Goal: Transaction & Acquisition: Purchase product/service

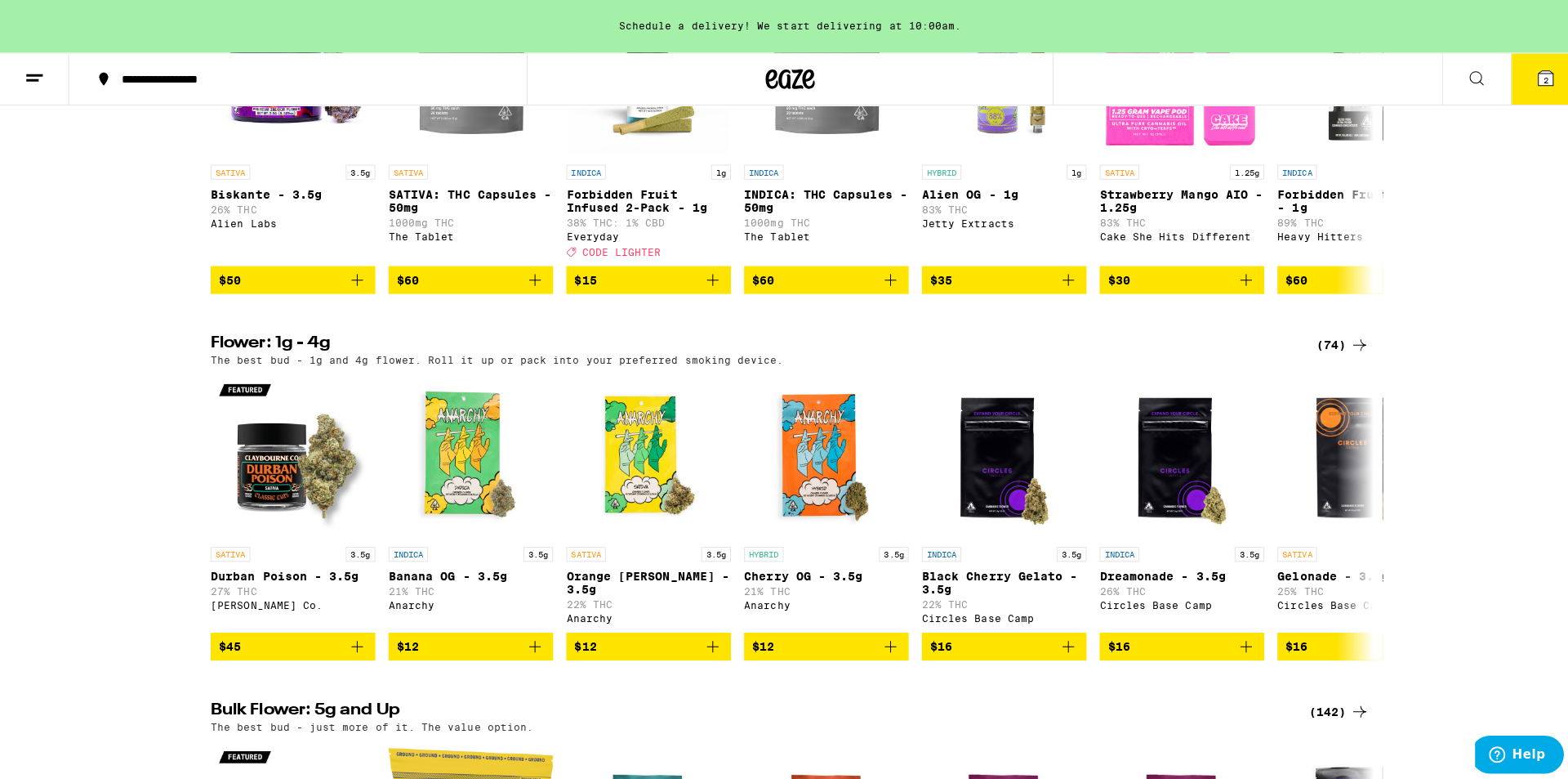
scroll to position [731, 0]
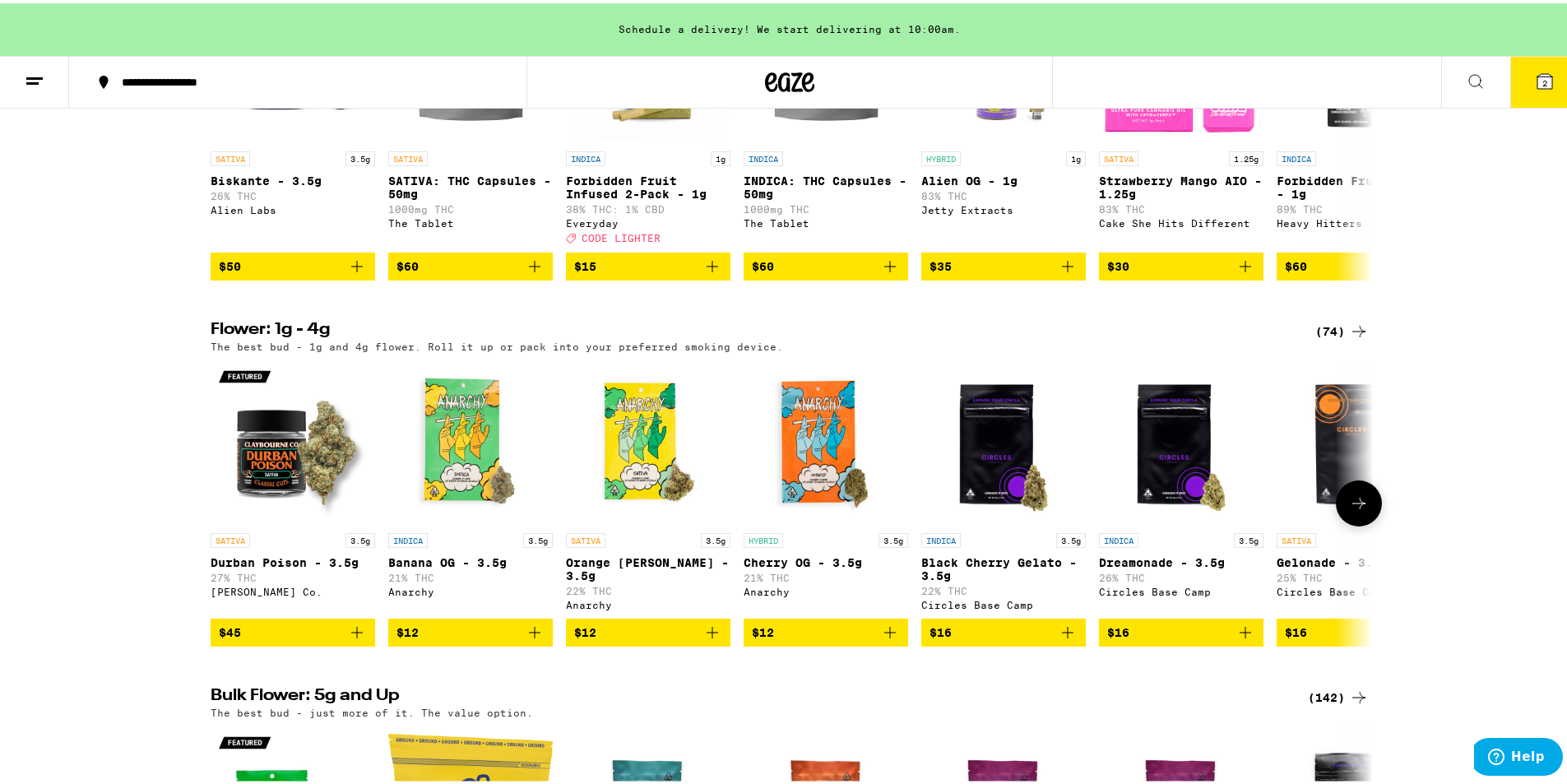
click at [302, 484] on img "Open page for Durban Poison - 3.5g from Claybourne Co." at bounding box center [293, 439] width 165 height 165
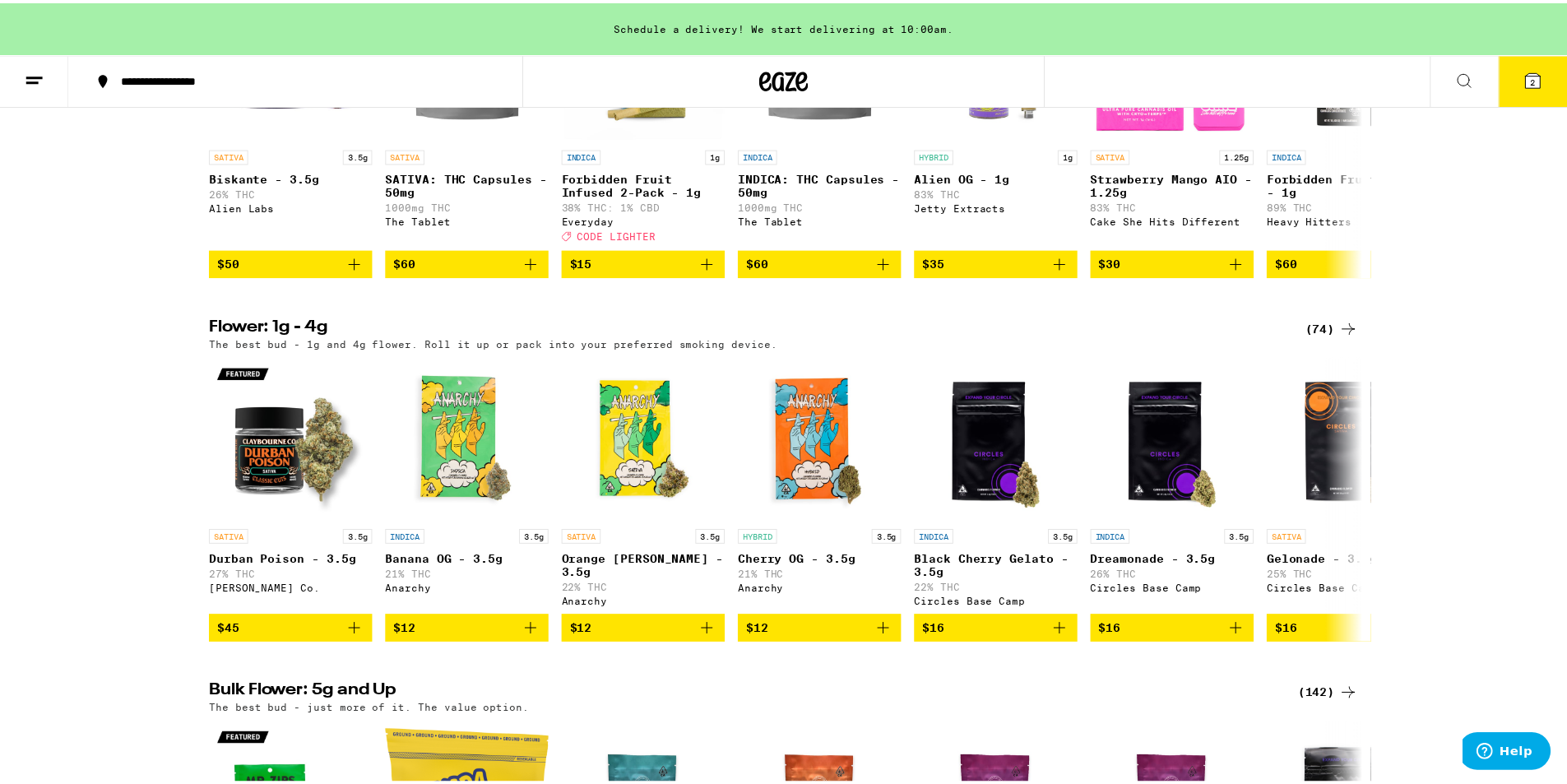
scroll to position [863, 0]
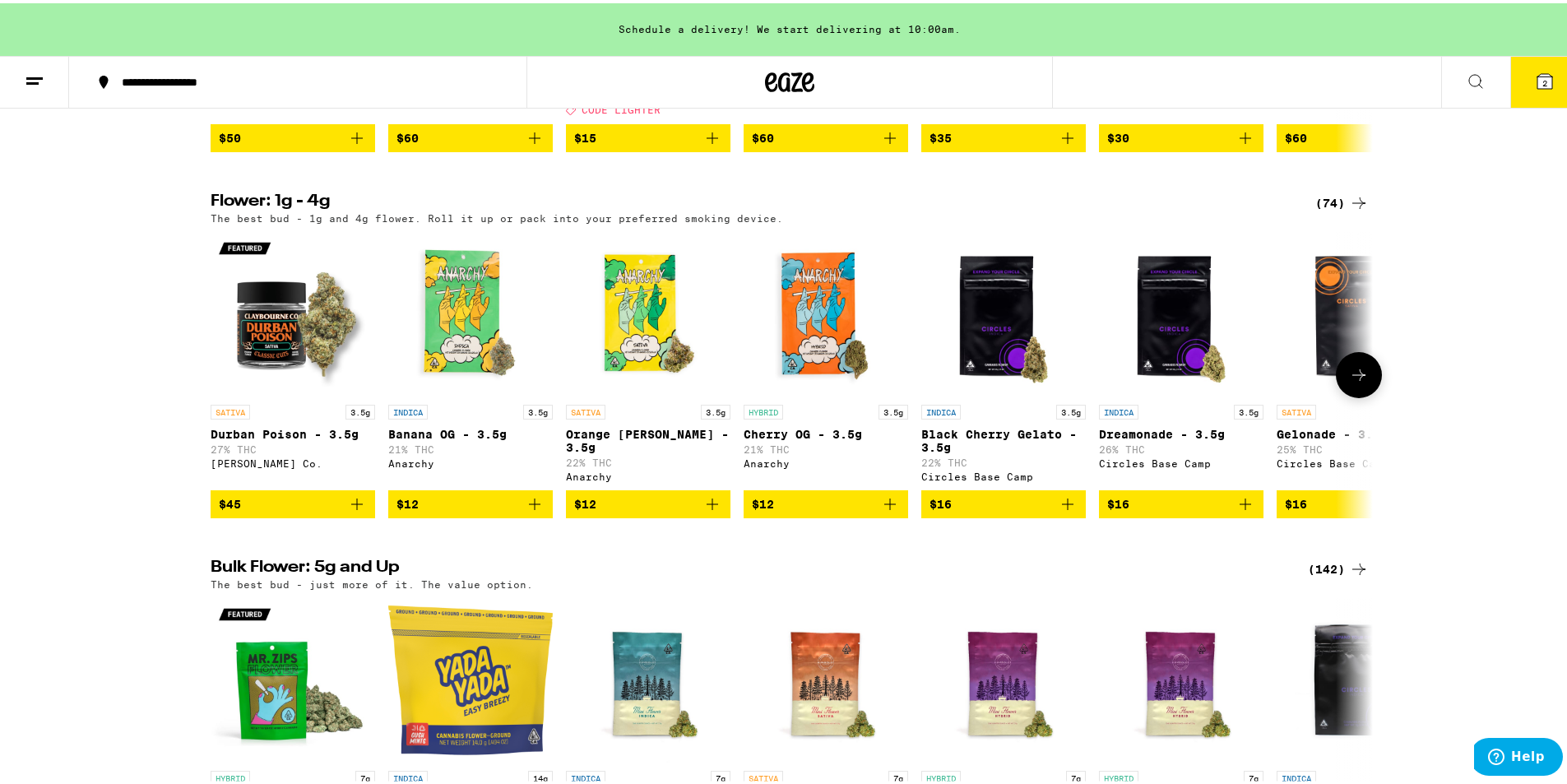
click at [1349, 381] on icon at bounding box center [1359, 371] width 20 height 20
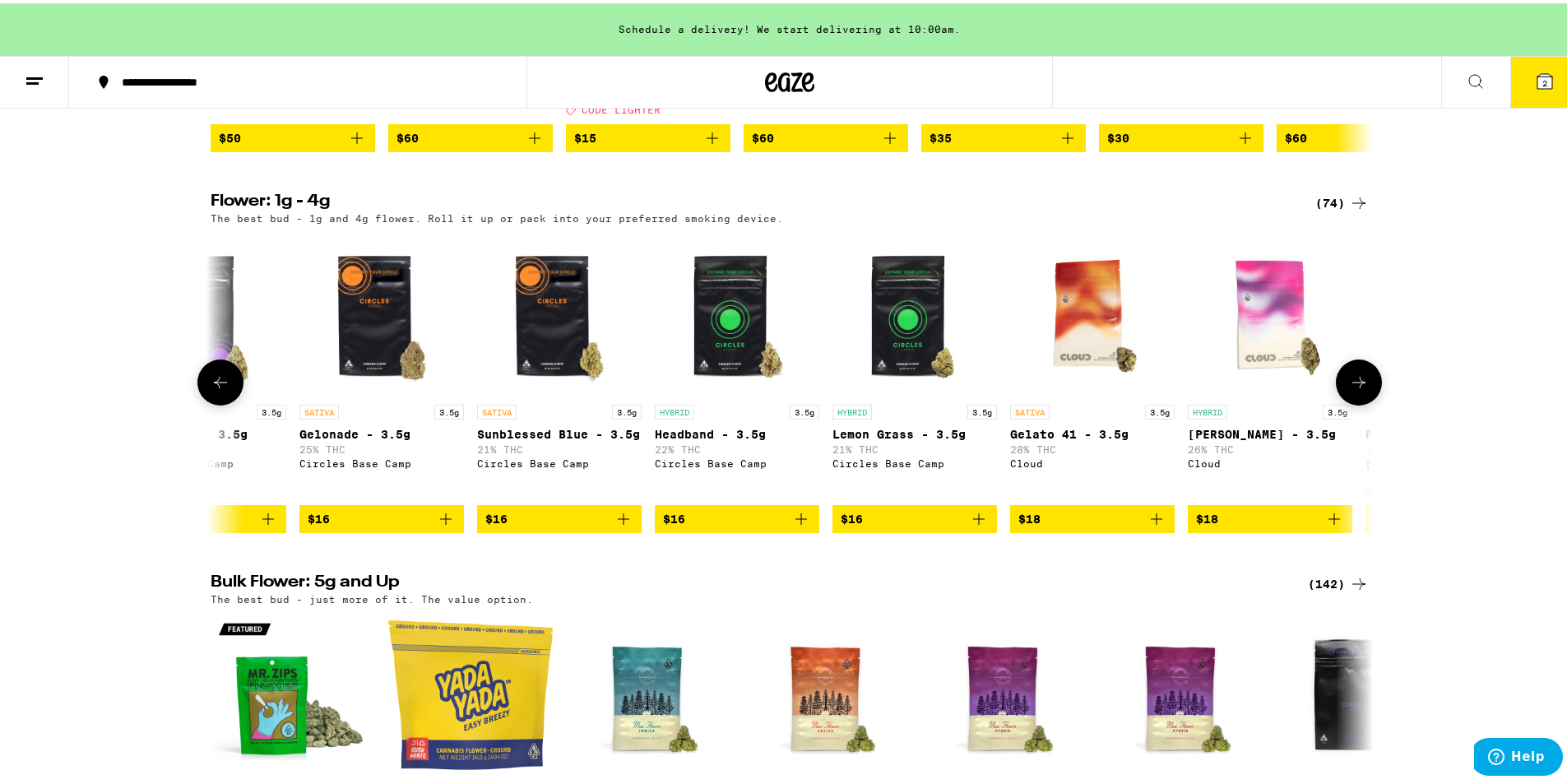
scroll to position [0, 979]
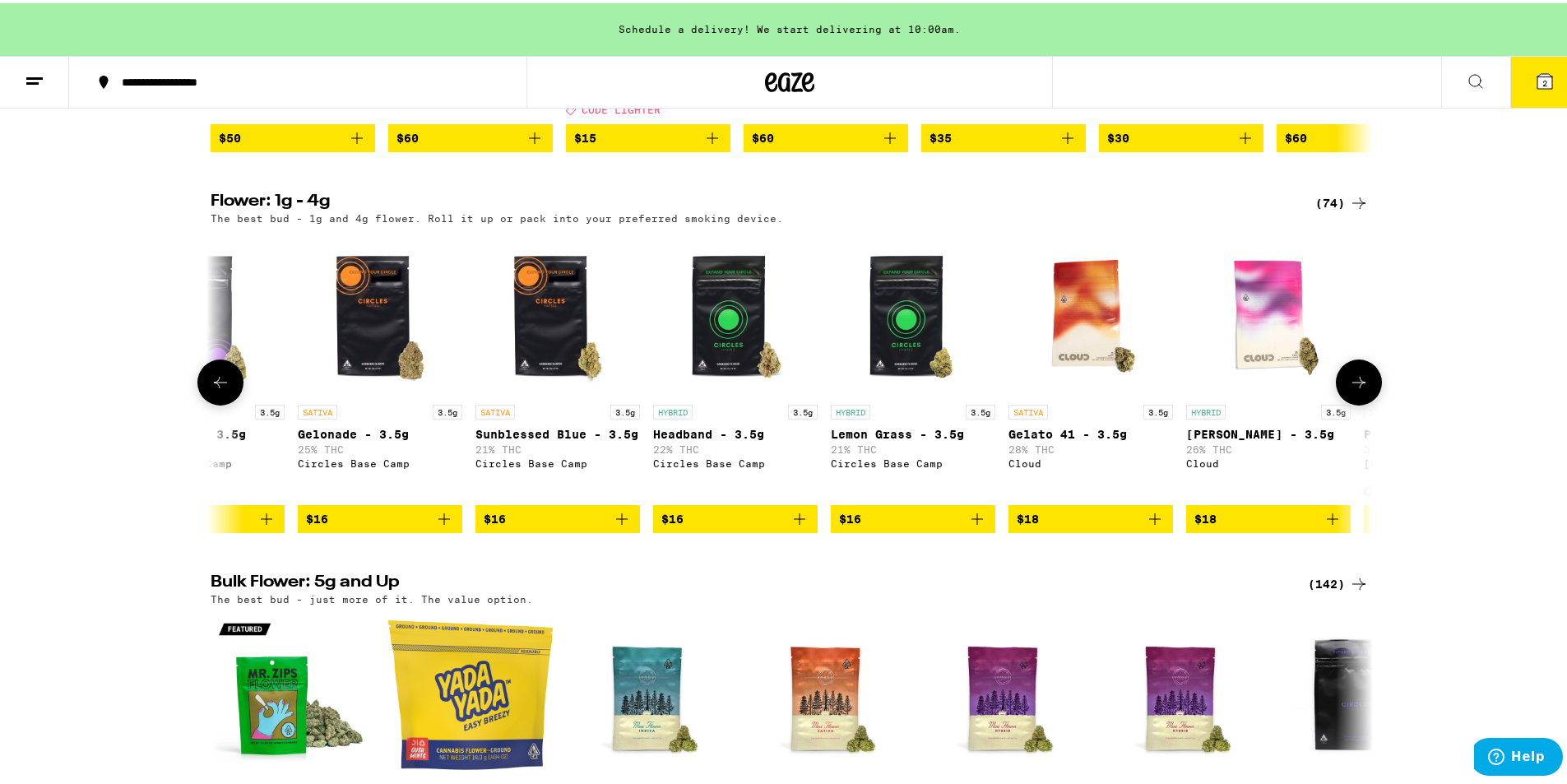
click at [1344, 399] on button at bounding box center [1359, 379] width 46 height 46
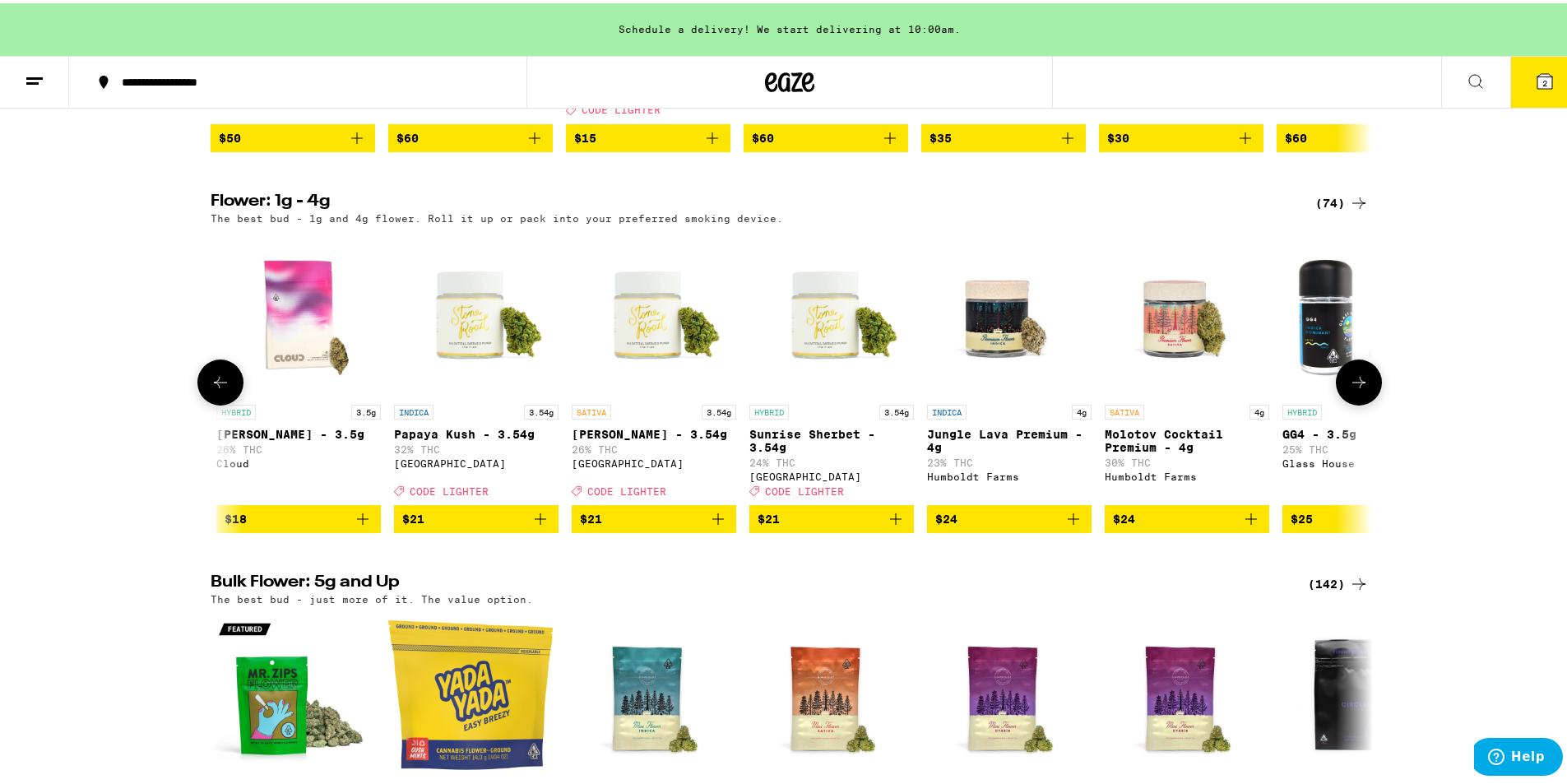
scroll to position [0, 1958]
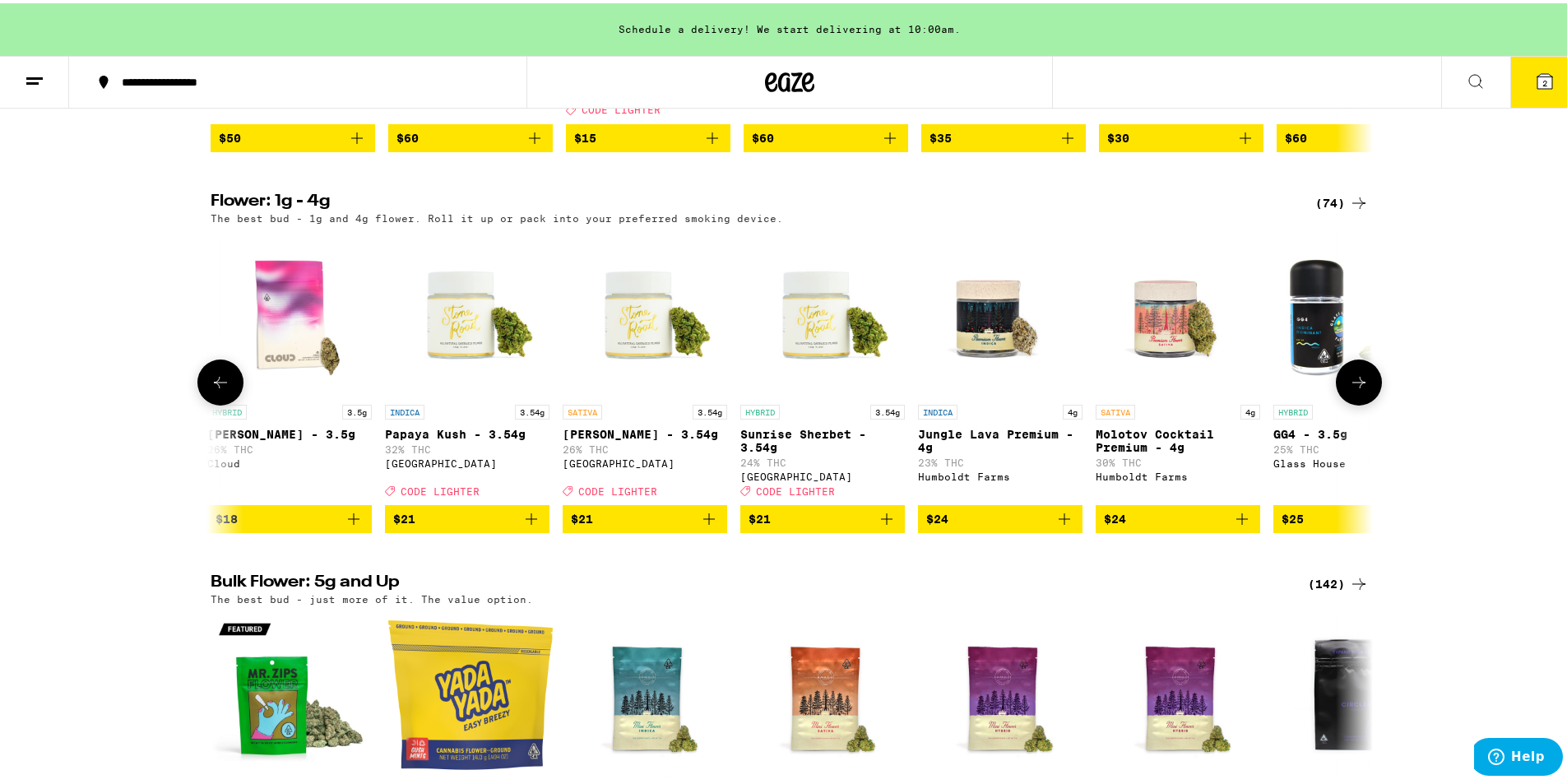
click at [419, 345] on img "Open page for Papaya Kush - 3.54g from Stone Road" at bounding box center [467, 311] width 165 height 165
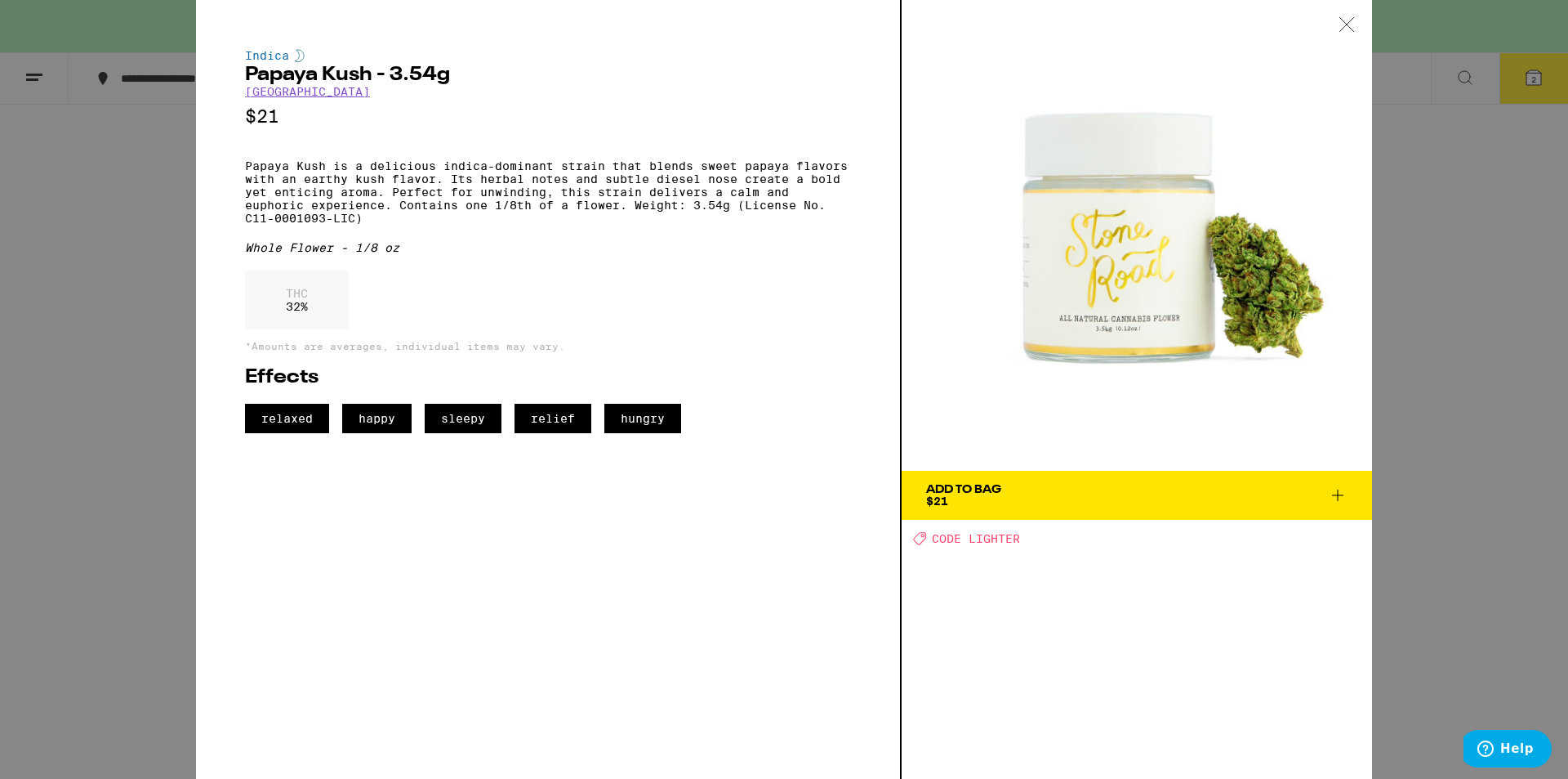
click at [1337, 494] on icon at bounding box center [1338, 495] width 20 height 20
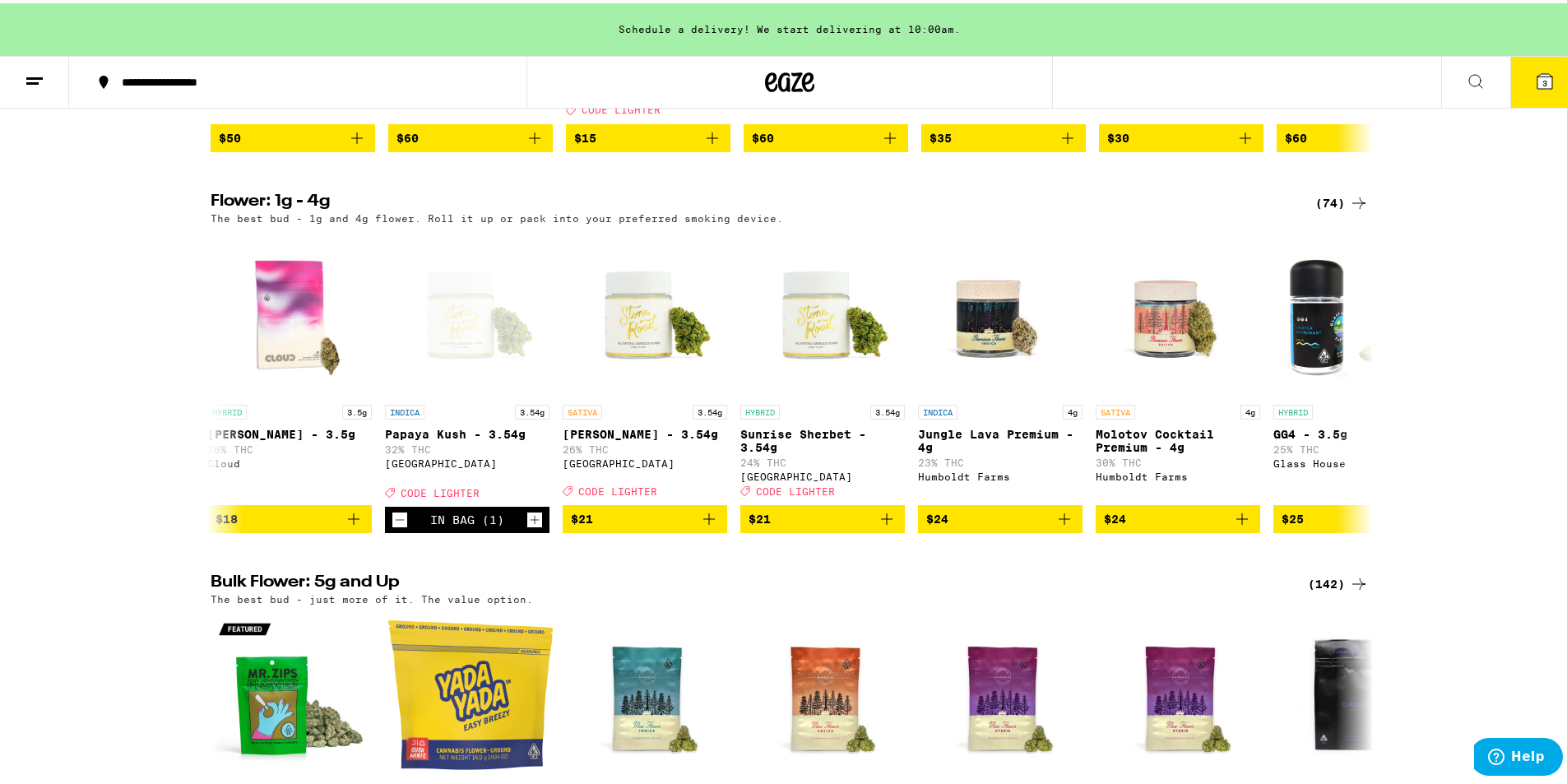
click at [527, 526] on icon "Increment" at bounding box center [535, 516] width 15 height 20
click at [1542, 77] on span "4" at bounding box center [1545, 80] width 5 height 10
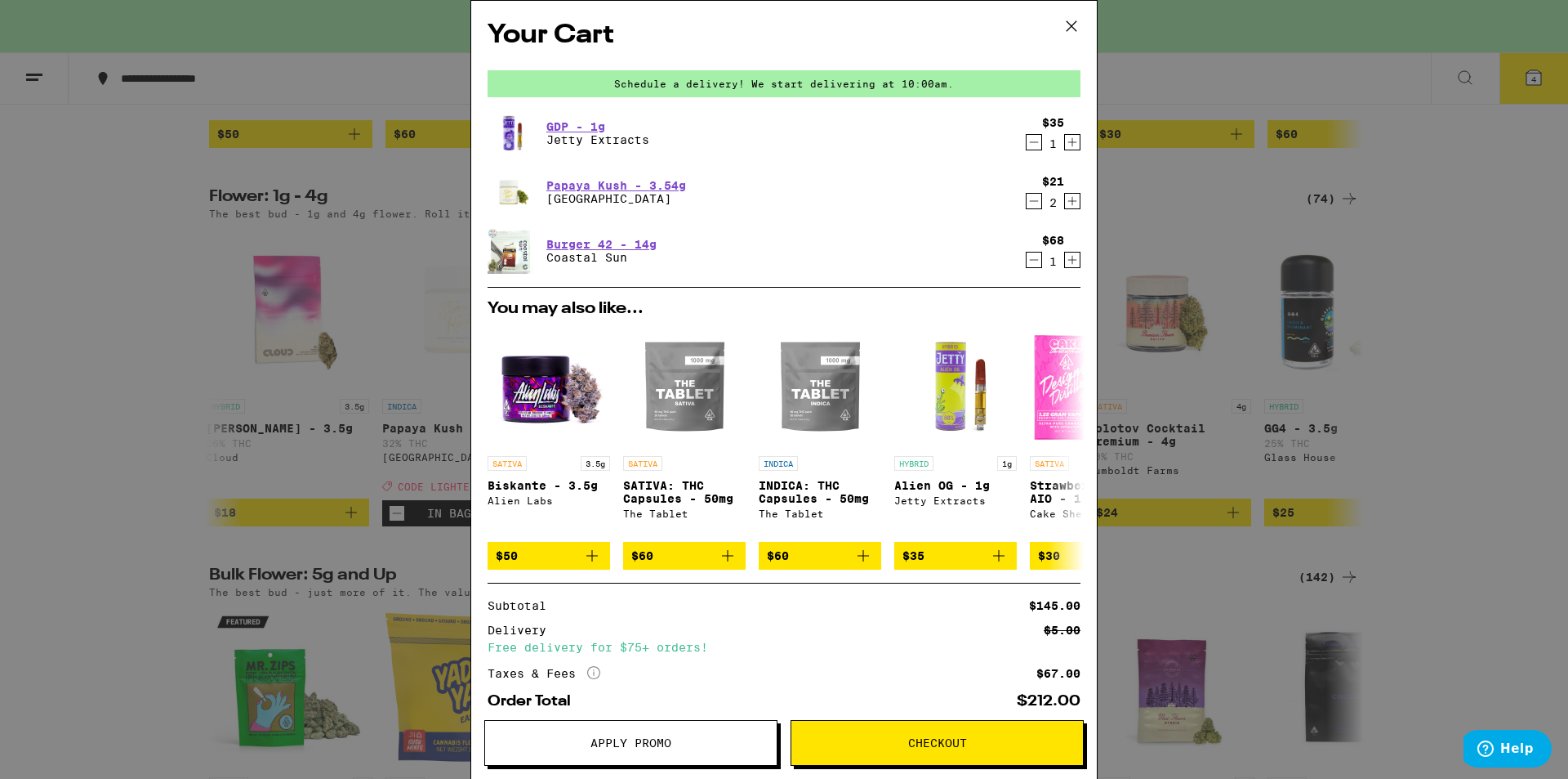
click at [1027, 256] on icon "Decrement" at bounding box center [1034, 260] width 15 height 20
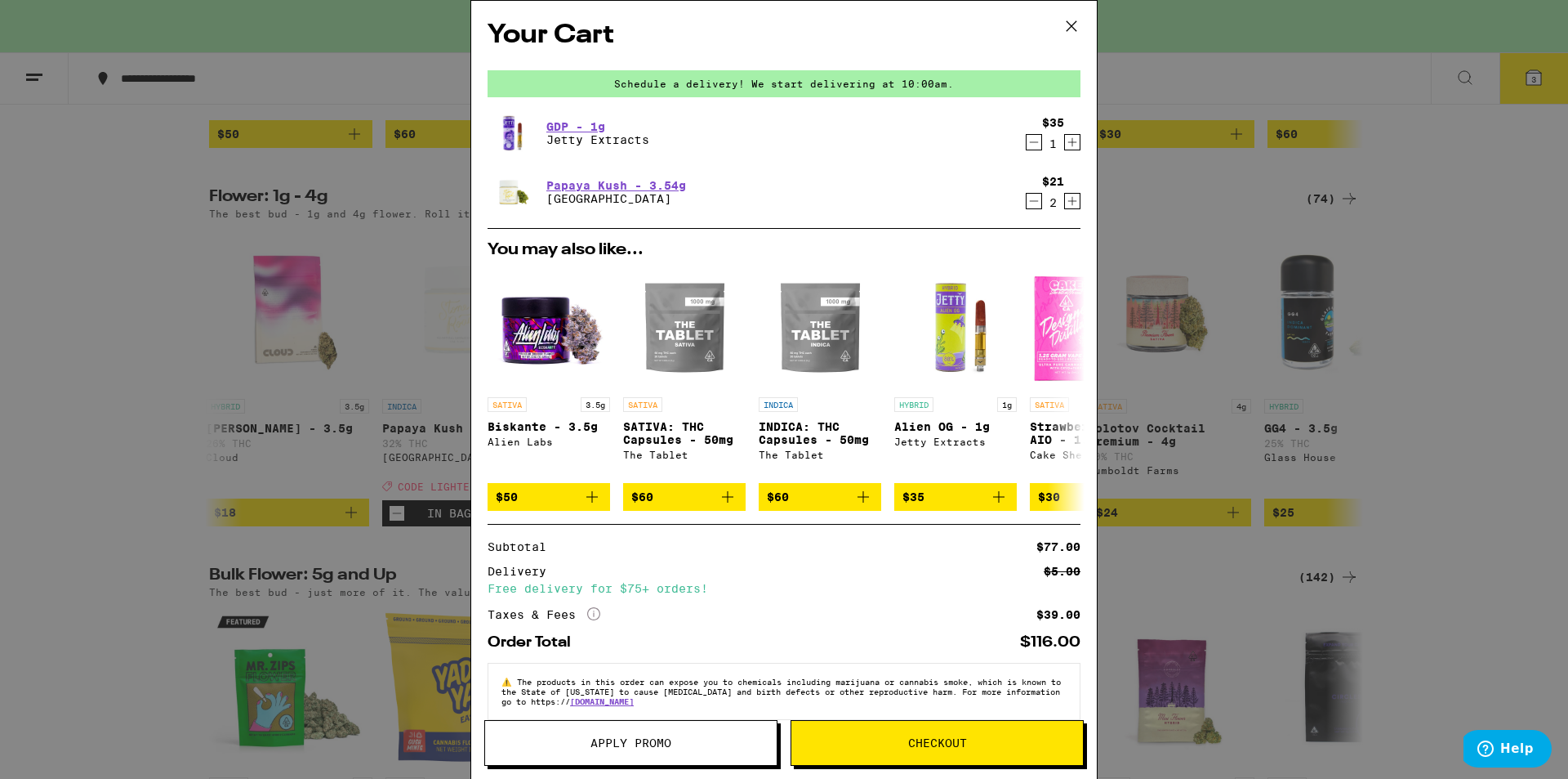
click at [1072, 26] on icon at bounding box center [1072, 26] width 25 height 25
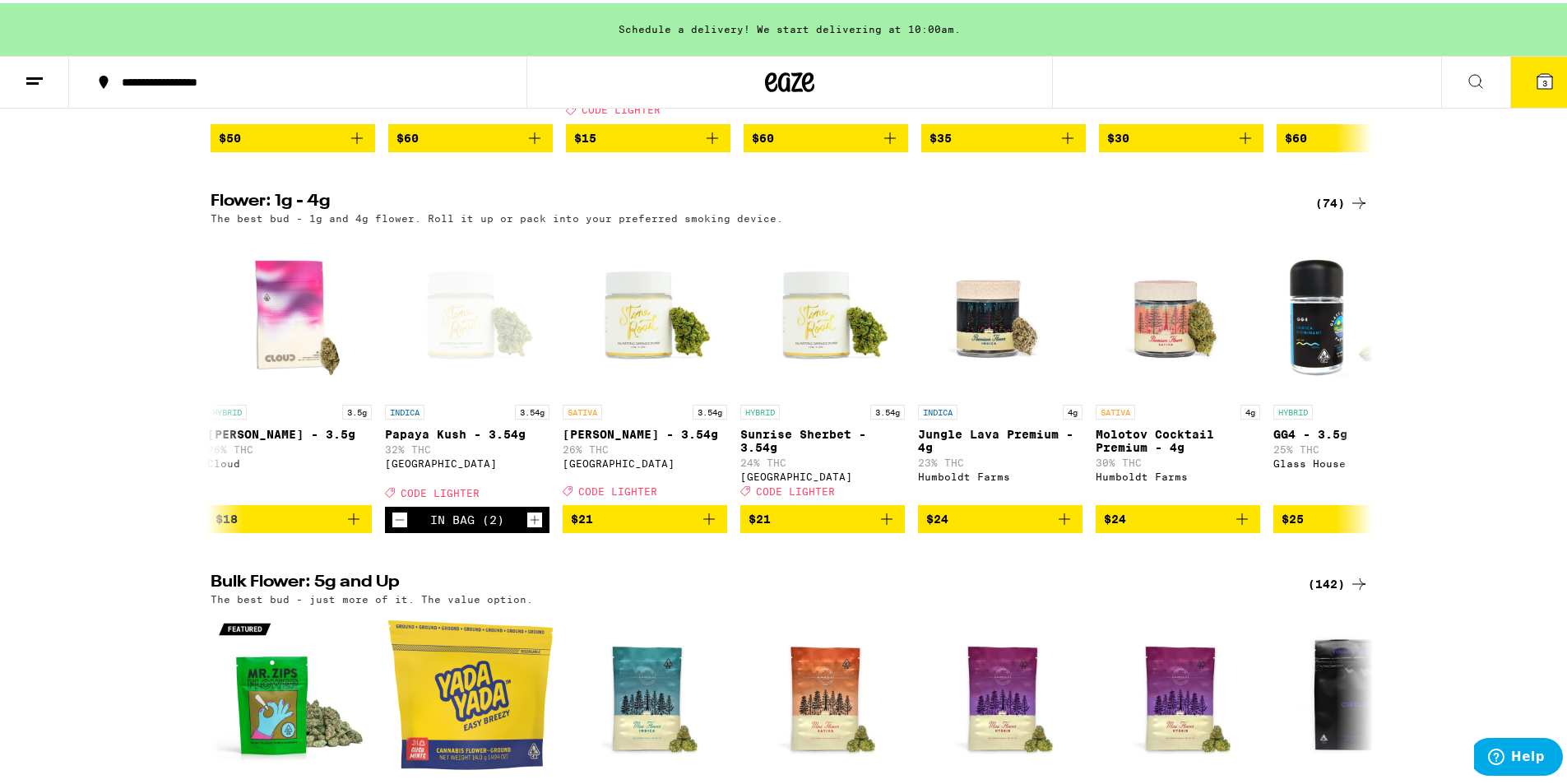
click at [212, 601] on p "The best bud - just more of it. The value option." at bounding box center [372, 595] width 322 height 11
click at [1312, 590] on div "(142)" at bounding box center [1339, 581] width 61 height 20
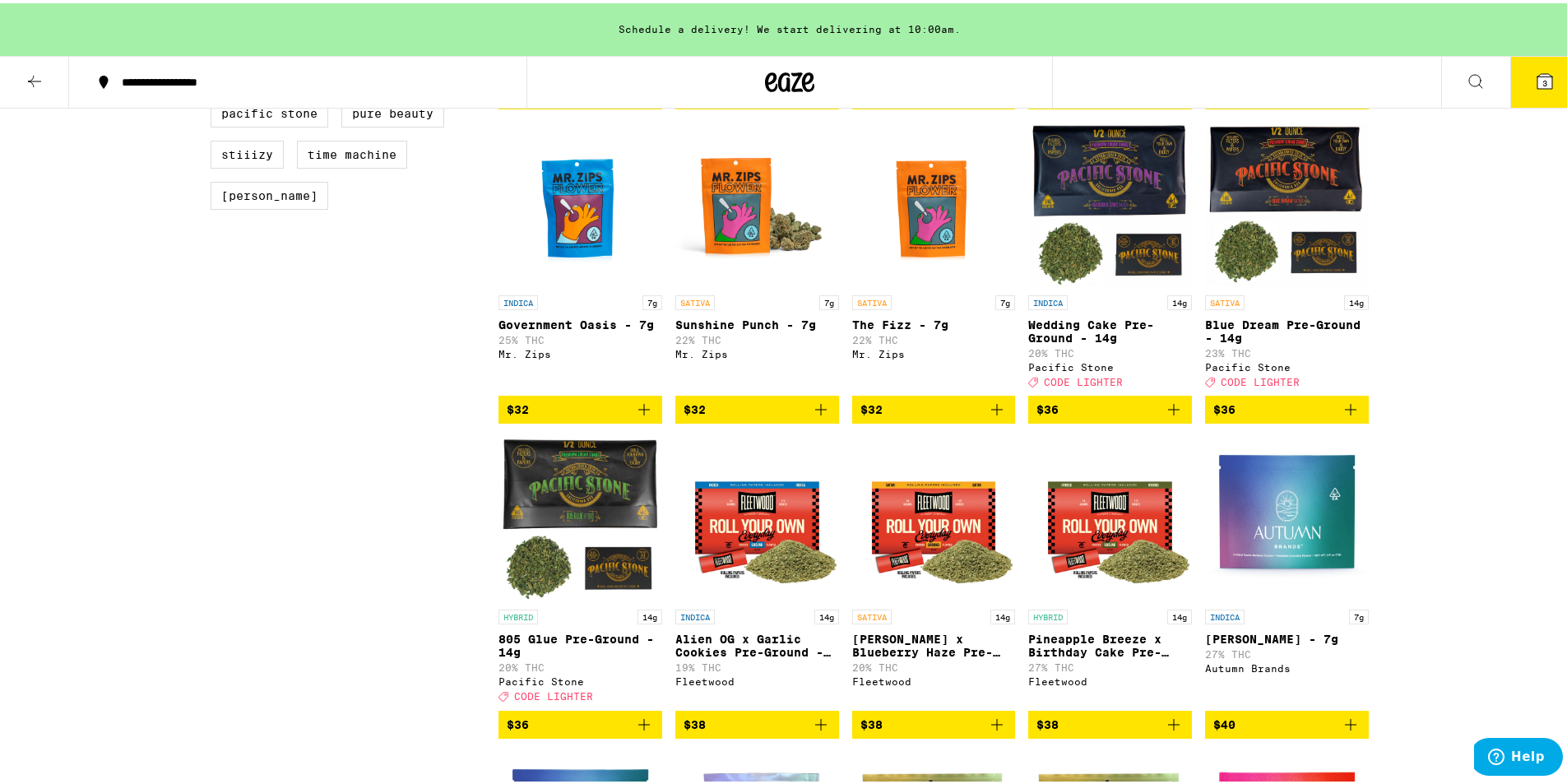
scroll to position [988, 0]
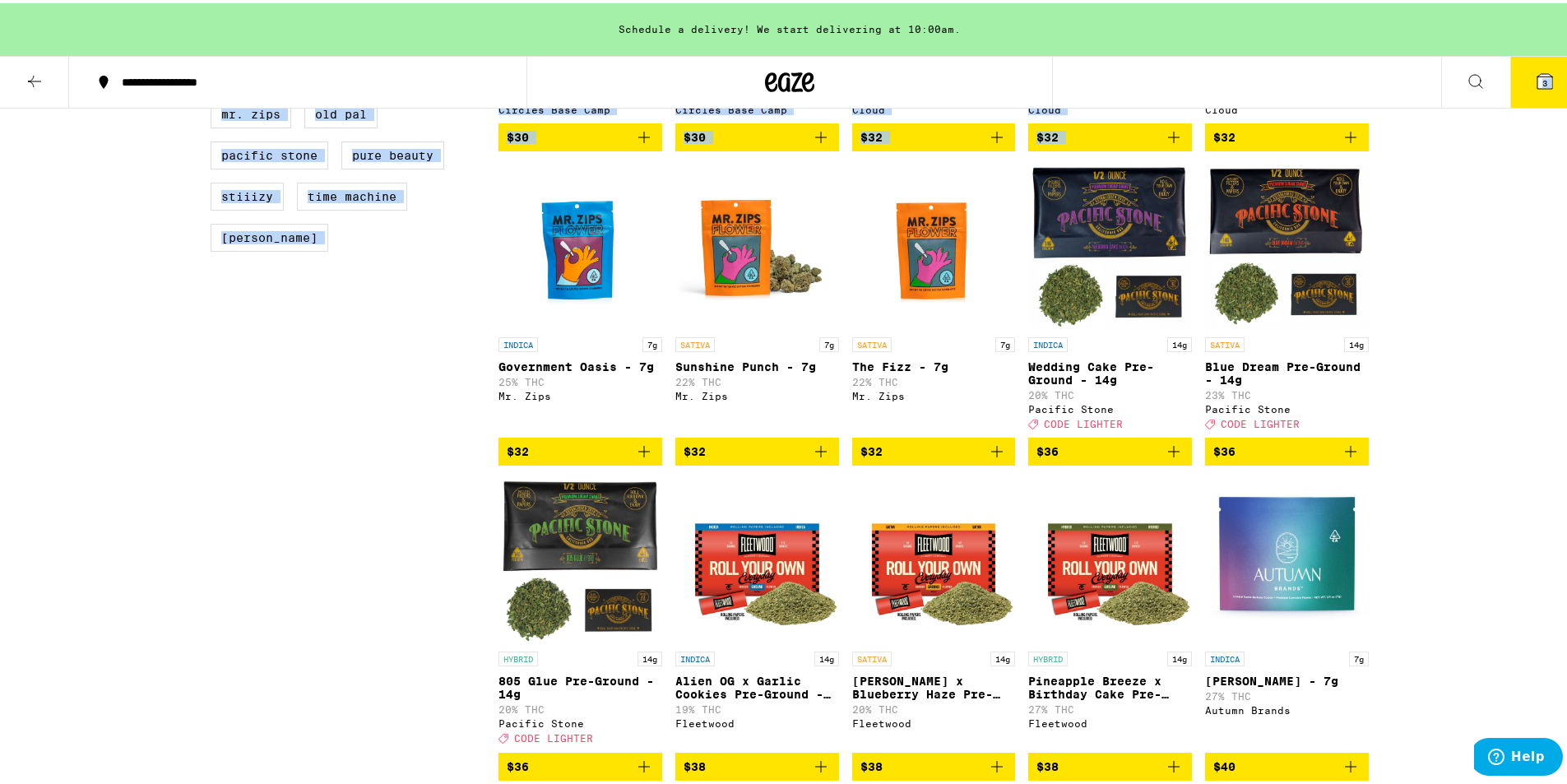
drag, startPoint x: 1557, startPoint y: 108, endPoint x: 1556, endPoint y: 89, distance: 19.0
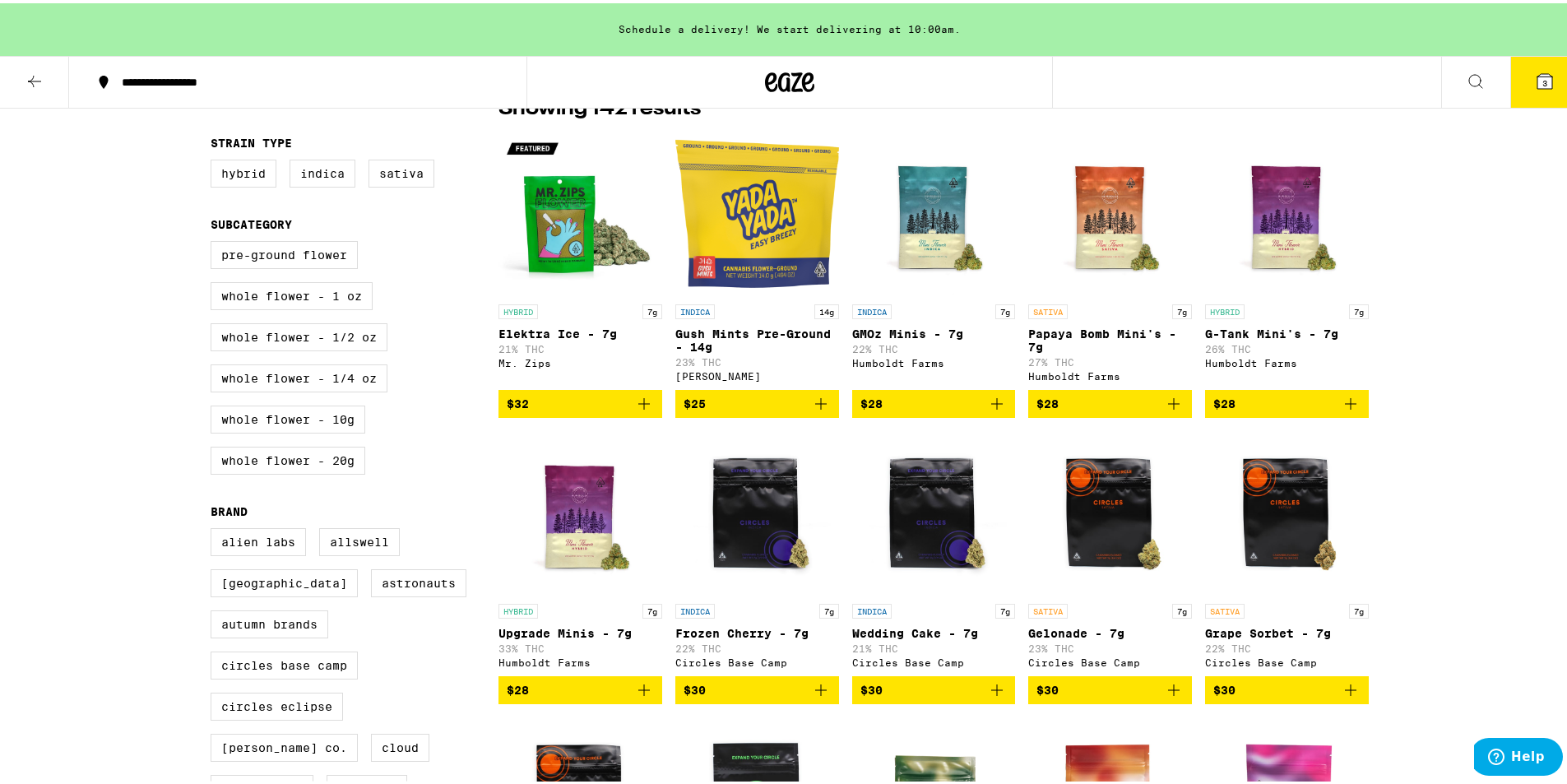
scroll to position [139, 0]
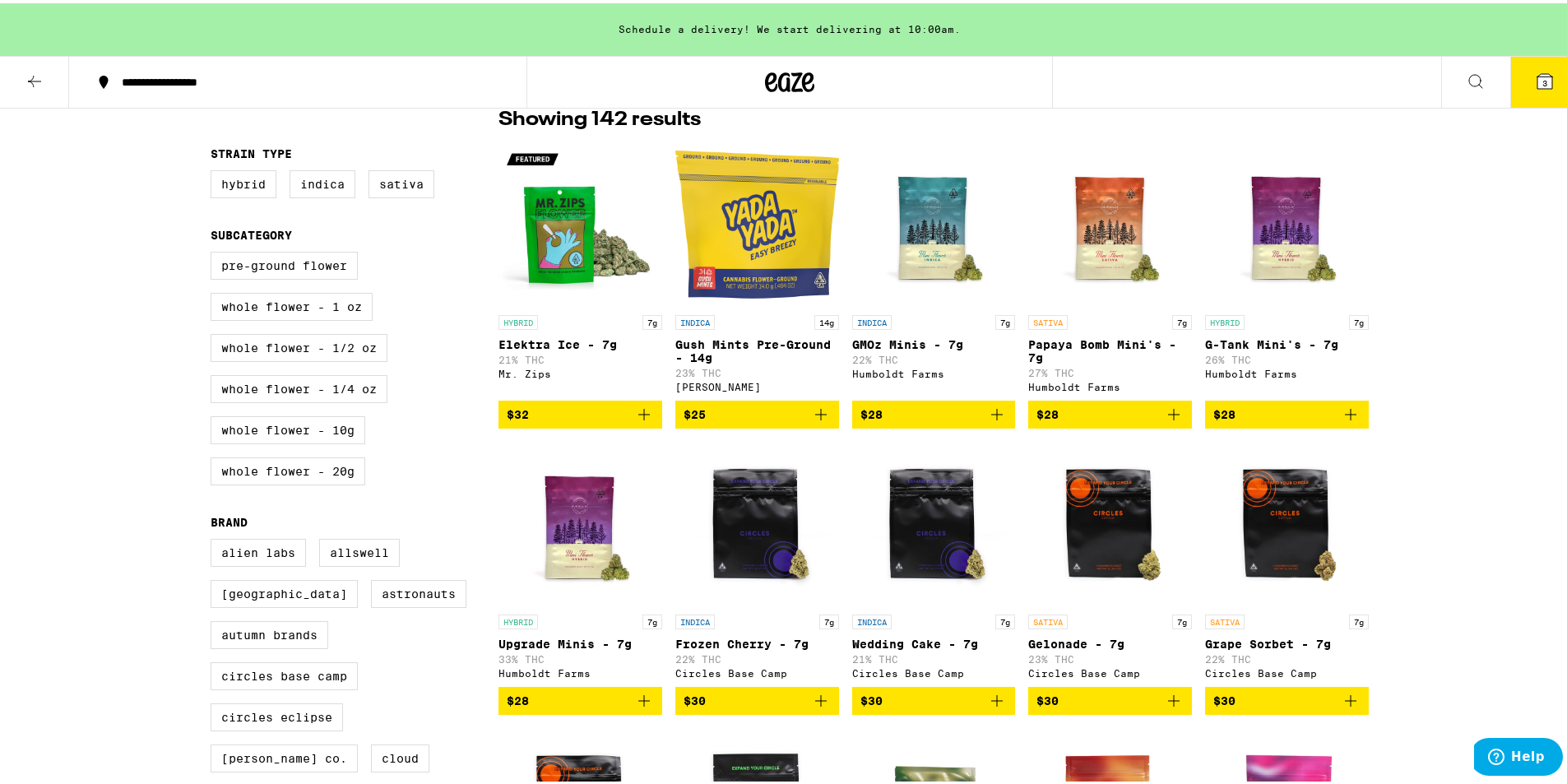
drag, startPoint x: 1575, startPoint y: 40, endPoint x: 1224, endPoint y: 114, distance: 358.7
click at [1224, 114] on div "Showing 142 results" at bounding box center [933, 117] width 870 height 28
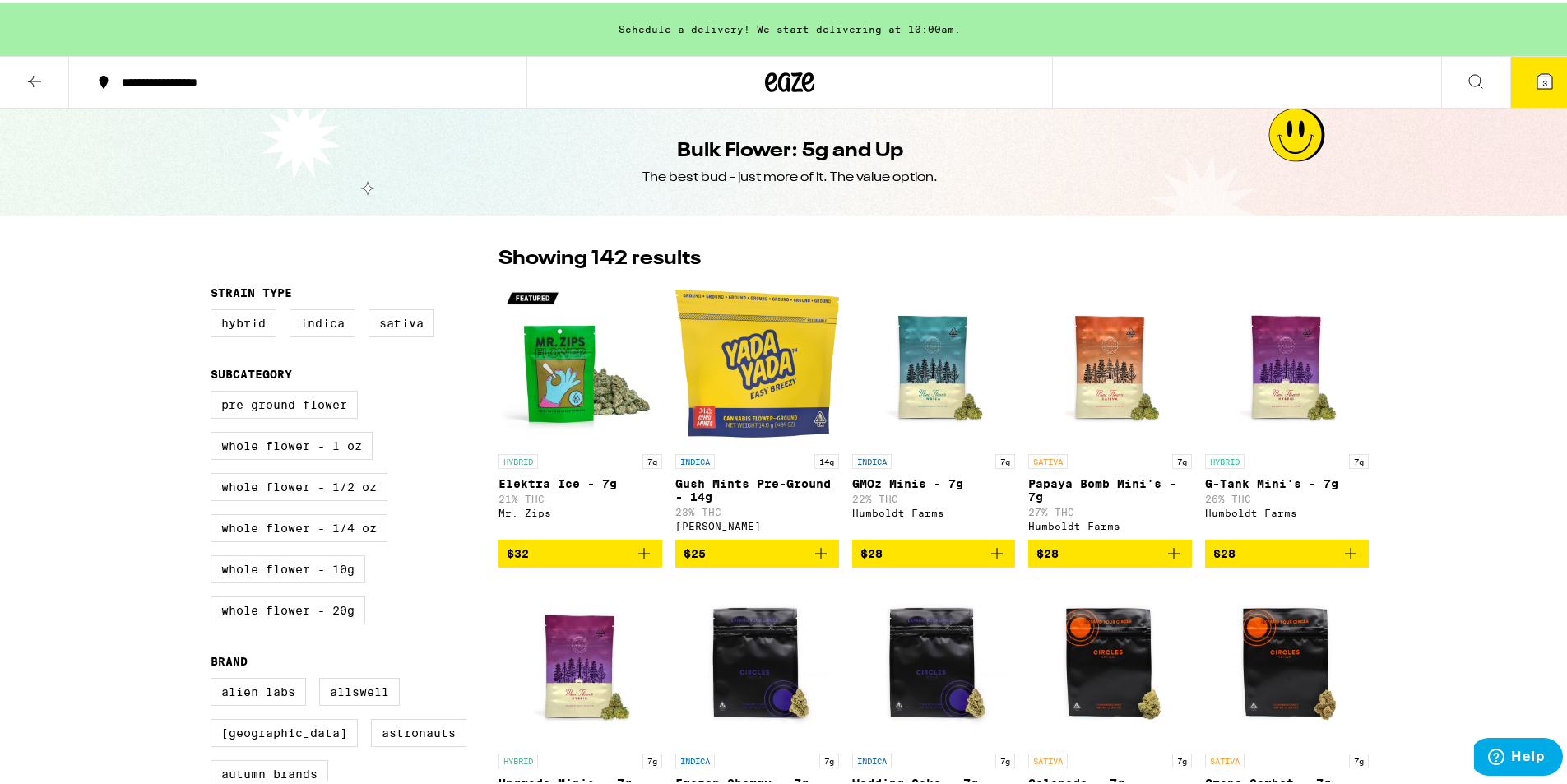
click at [1091, 560] on span "$28" at bounding box center [1110, 550] width 147 height 20
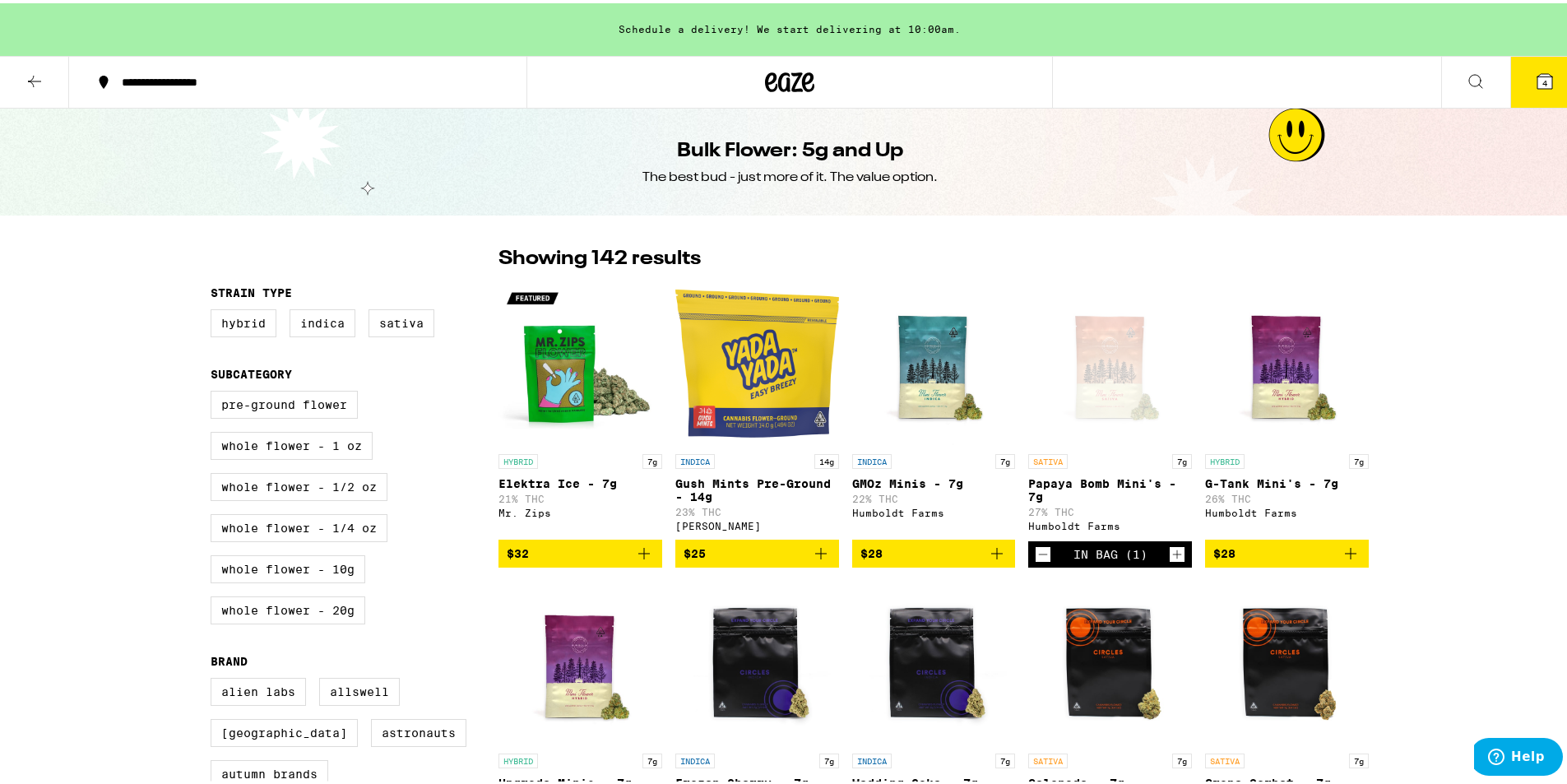
click at [1542, 80] on span "4" at bounding box center [1545, 80] width 5 height 10
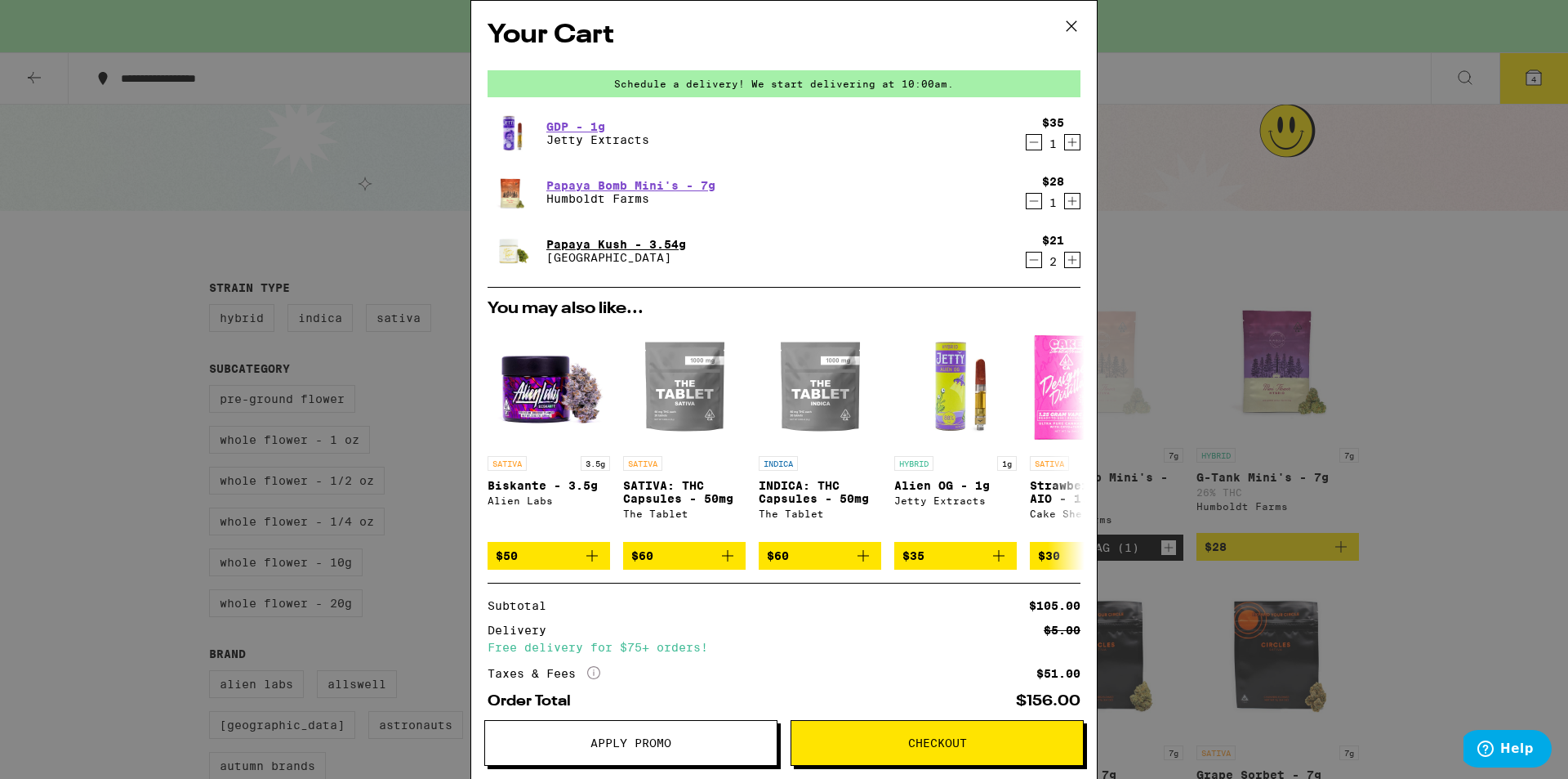
click at [562, 249] on link "Papaya Kush - 3.54g" at bounding box center [616, 245] width 140 height 13
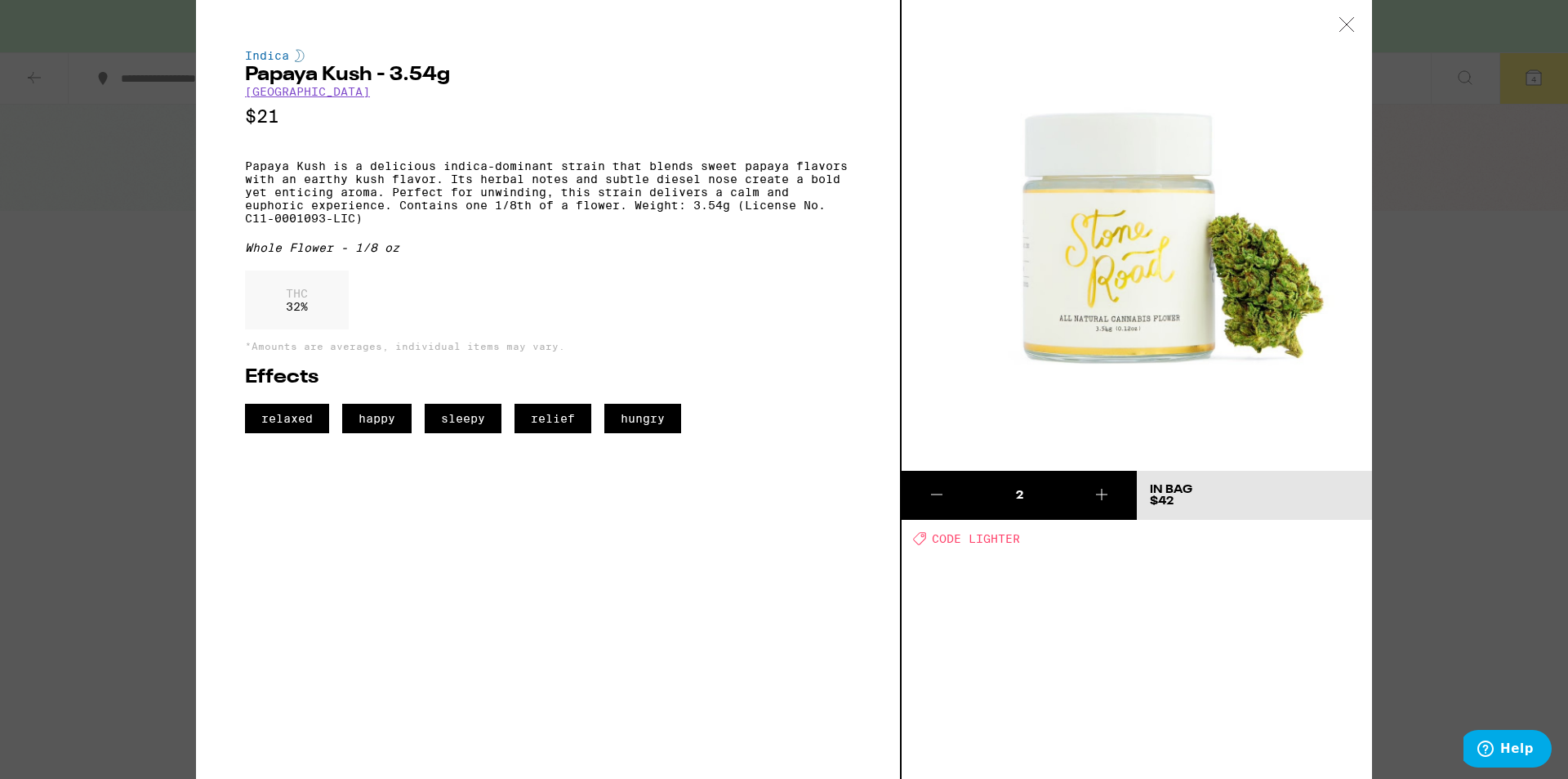
click at [932, 253] on img at bounding box center [1136, 235] width 470 height 471
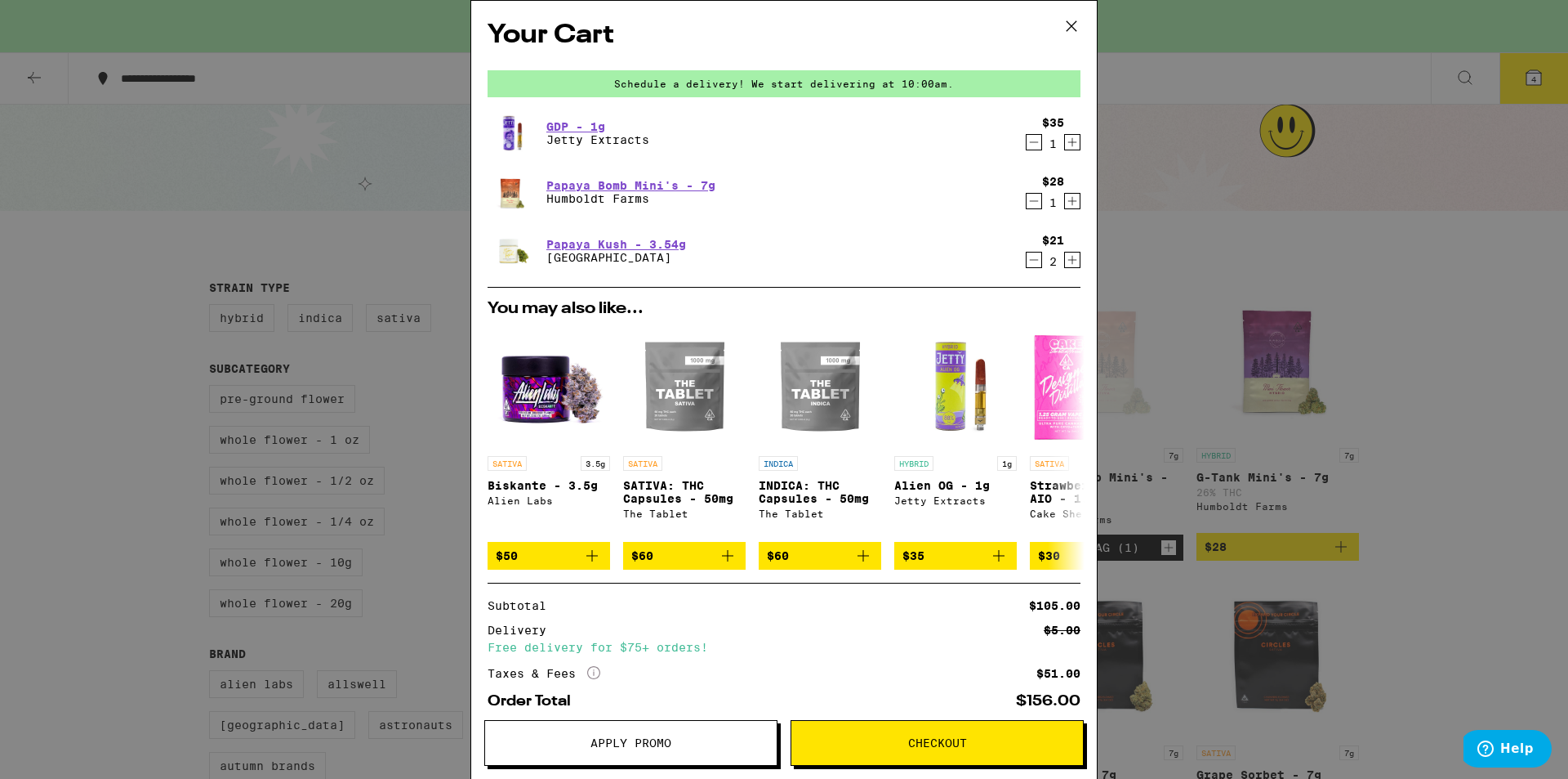
click at [1030, 201] on icon "Decrement" at bounding box center [1034, 201] width 9 height 0
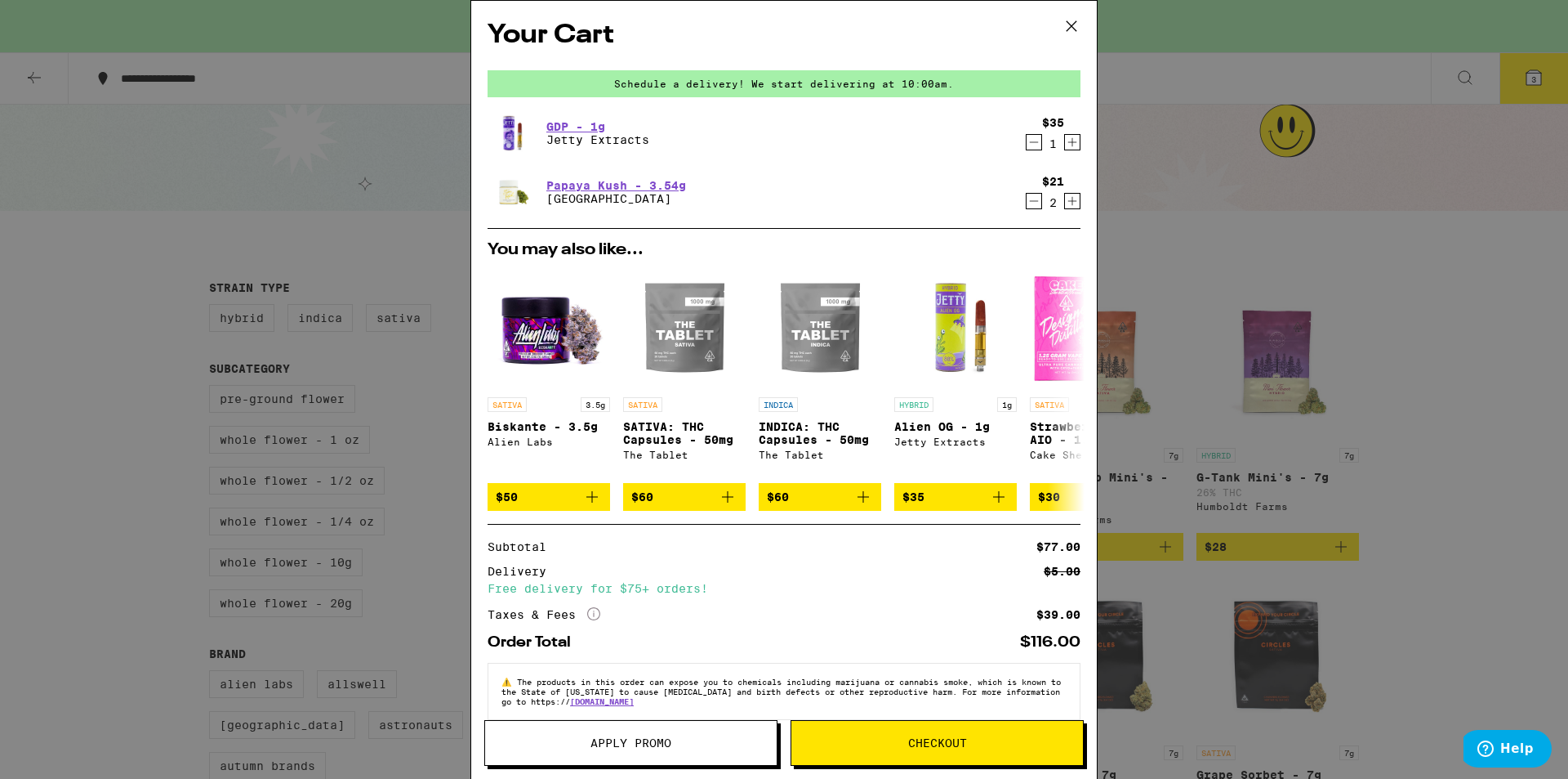
click at [1070, 24] on icon at bounding box center [1072, 26] width 25 height 25
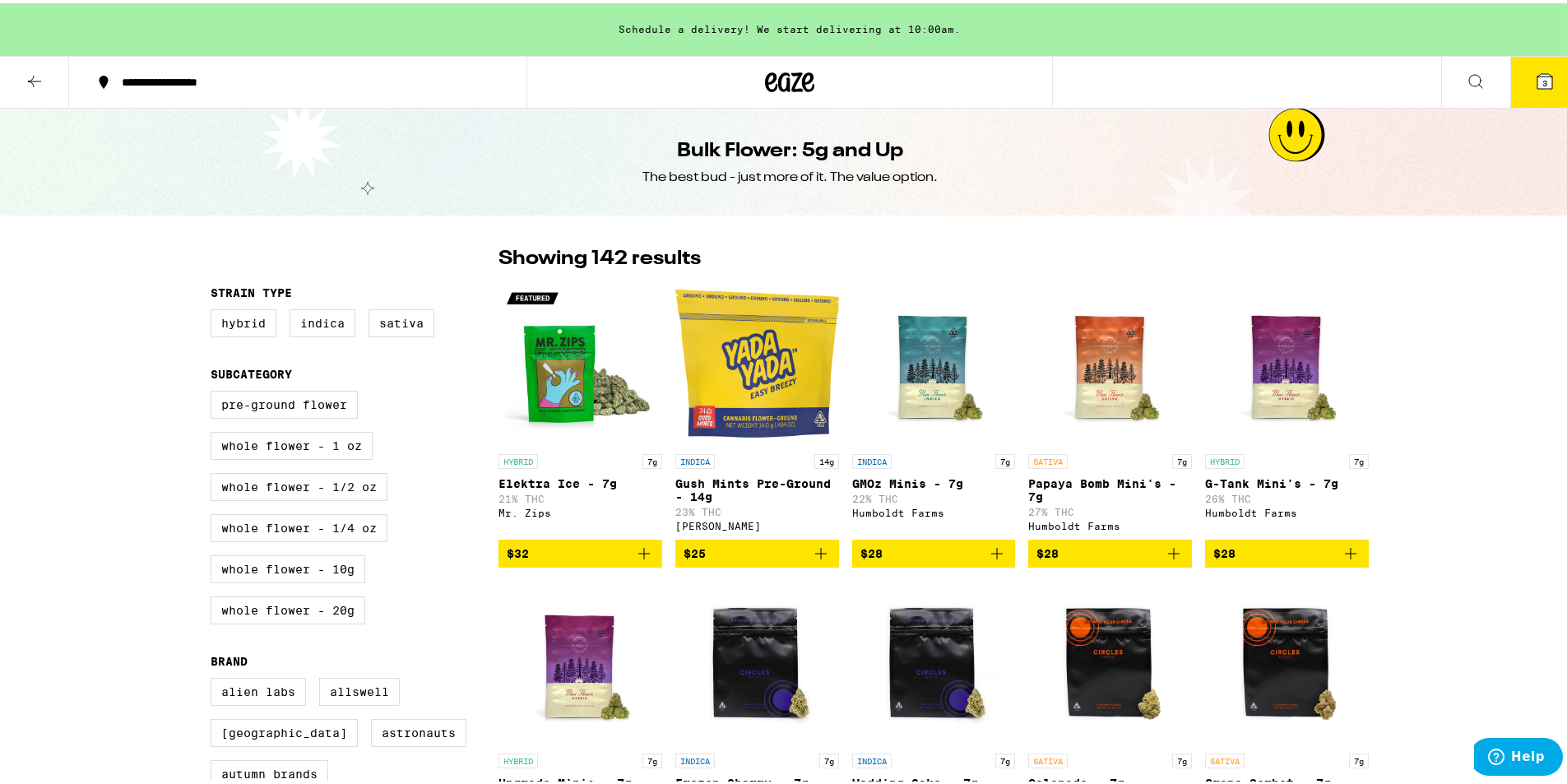
click at [1537, 82] on icon at bounding box center [1545, 78] width 15 height 15
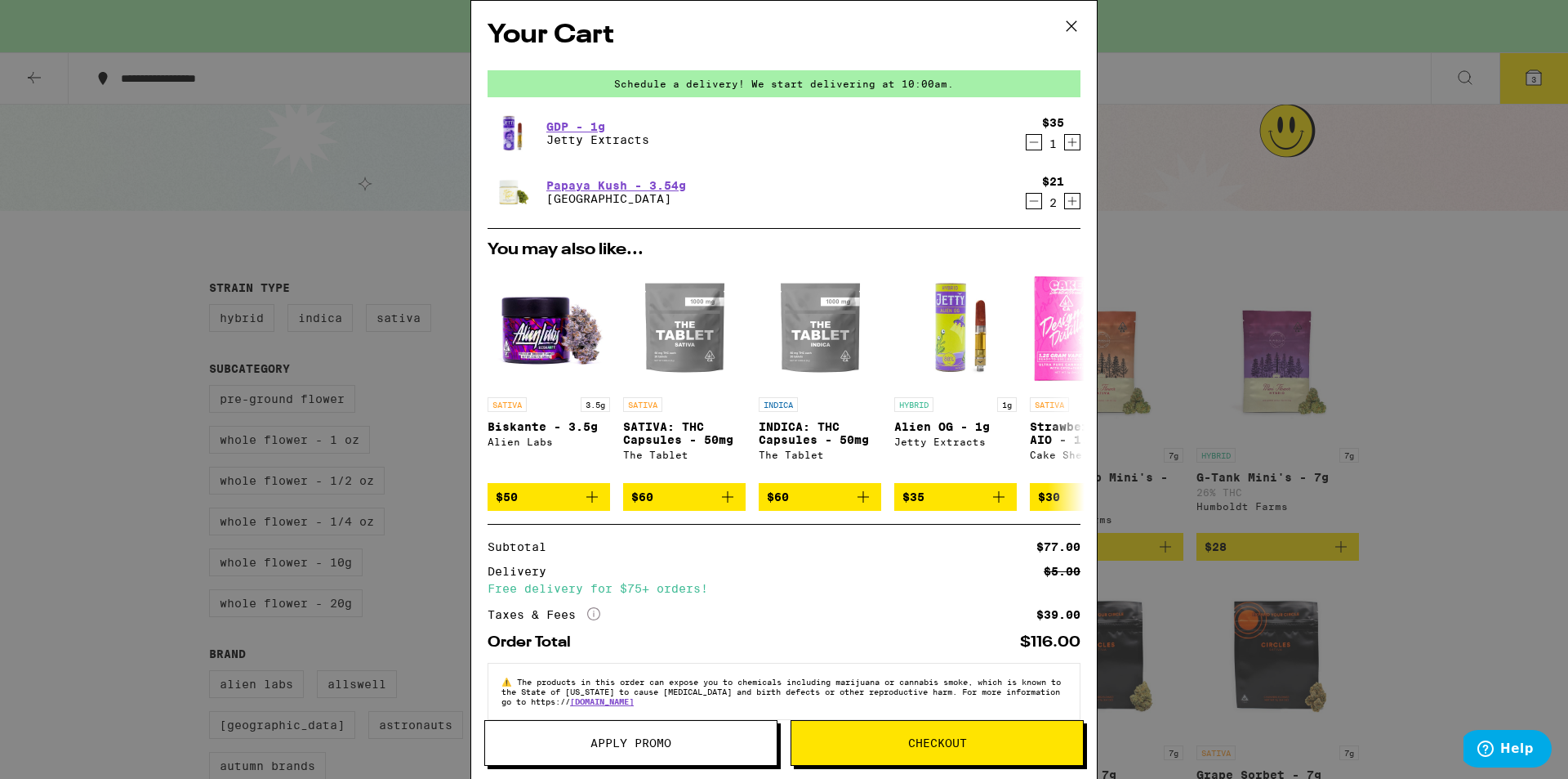
click at [947, 744] on span "Checkout" at bounding box center [937, 743] width 59 height 11
